Goal: Task Accomplishment & Management: Check status

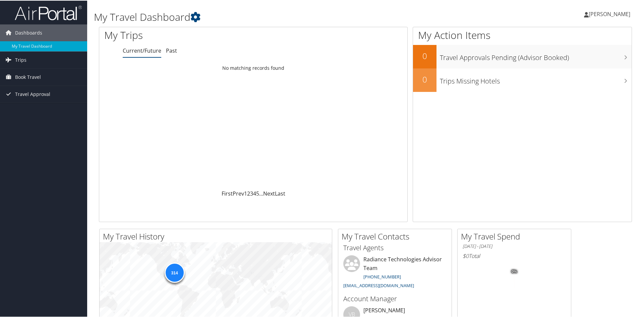
click at [638, 15] on div "Jacob West Jacob West My Settings Travel Agency Contacts View Travel Profile Gi…" at bounding box center [536, 16] width 214 height 26
click at [619, 12] on span "[PERSON_NAME]" at bounding box center [610, 13] width 42 height 7
click at [578, 34] on link "My Settings" at bounding box center [591, 36] width 75 height 11
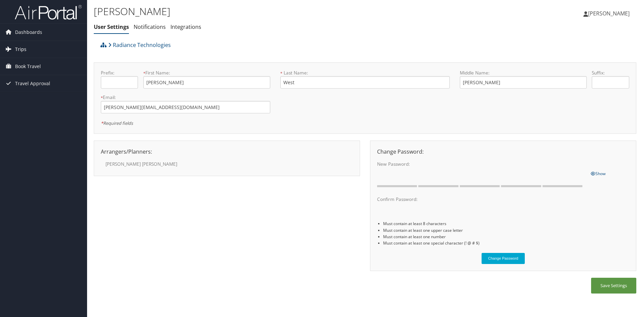
click at [25, 47] on span "Trips" at bounding box center [20, 49] width 11 height 17
click at [25, 29] on span "Dashboards" at bounding box center [28, 32] width 27 height 17
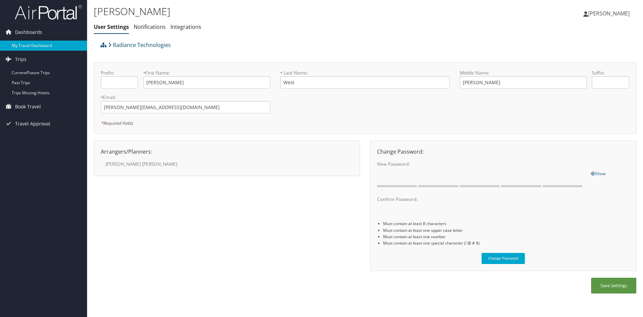
click at [44, 49] on link "My Travel Dashboard" at bounding box center [43, 46] width 87 height 10
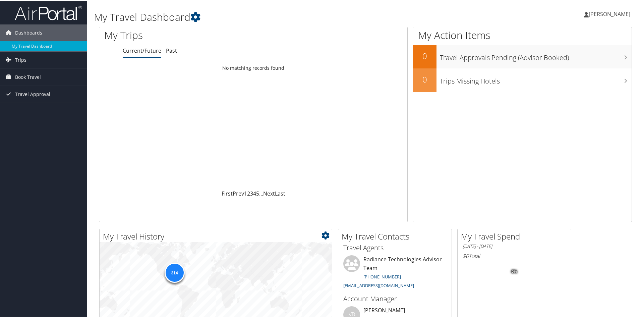
click at [174, 266] on div "314" at bounding box center [174, 272] width 20 height 20
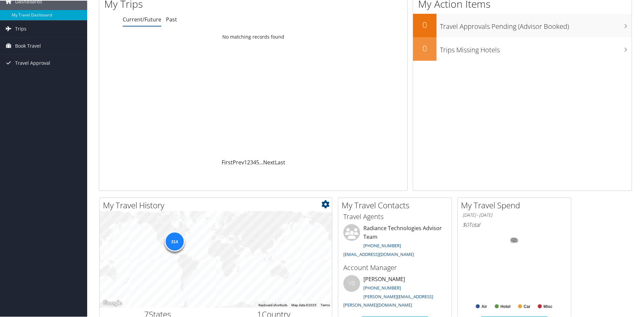
scroll to position [101, 0]
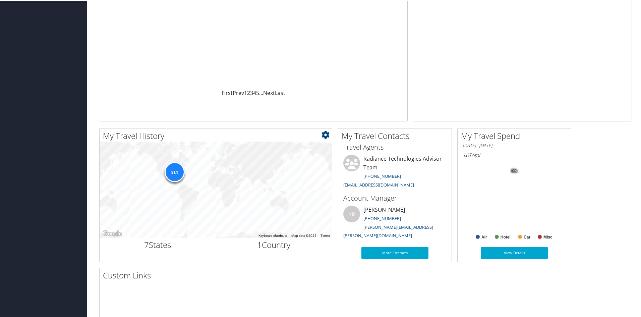
click at [184, 183] on div "314" at bounding box center [216, 189] width 232 height 97
click at [175, 176] on div "314" at bounding box center [174, 171] width 20 height 20
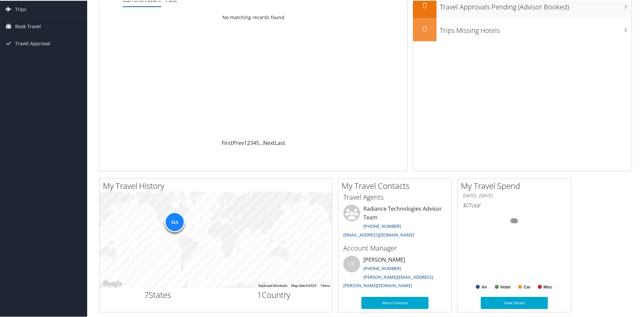
scroll to position [0, 0]
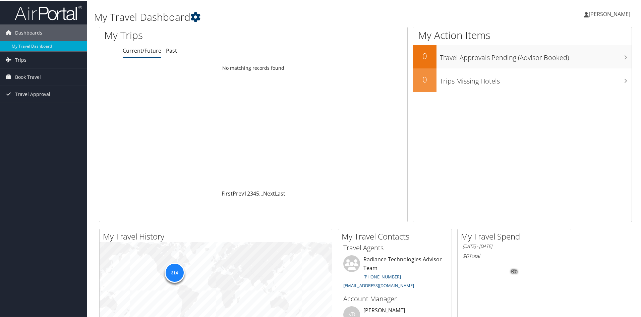
click at [196, 15] on icon at bounding box center [195, 16] width 10 height 10
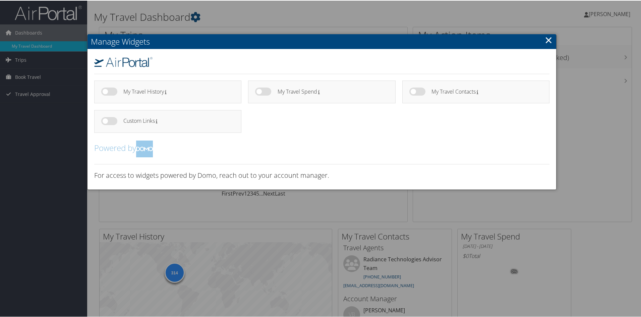
click at [553, 40] on h2 "Manage Widgets" at bounding box center [321, 41] width 469 height 15
click at [550, 40] on link "×" at bounding box center [549, 39] width 8 height 13
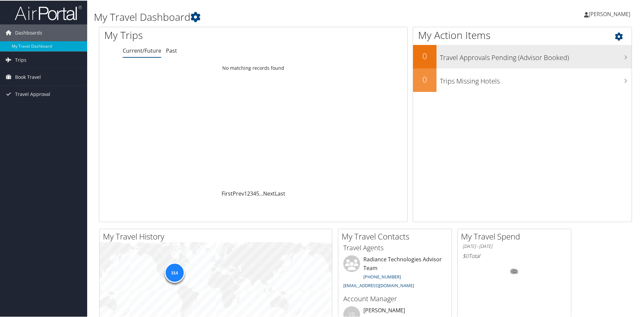
click at [550, 45] on div "Travel Approvals Pending (Advisor Booked)" at bounding box center [533, 55] width 195 height 23
